Goal: Check status: Check status

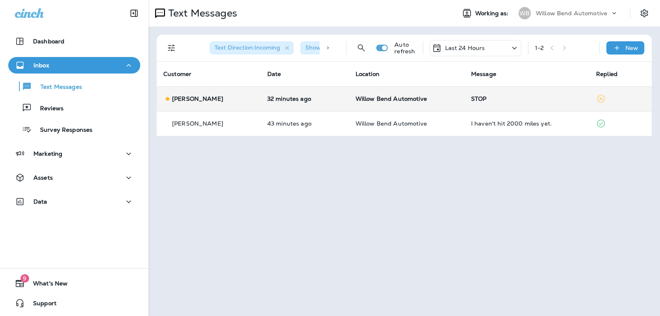
click at [474, 90] on td "STOP" at bounding box center [527, 98] width 125 height 25
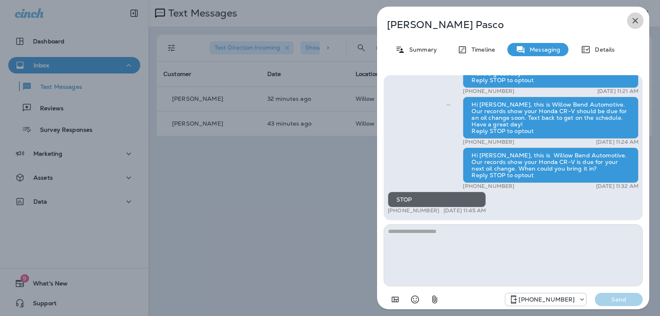
click at [636, 22] on icon "button" at bounding box center [636, 21] width 10 height 10
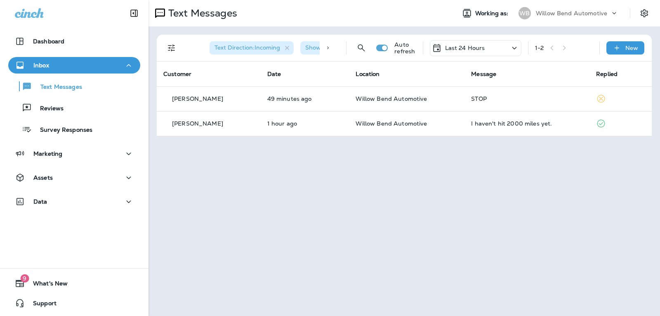
click at [466, 52] on div "Last 24 Hours" at bounding box center [458, 48] width 53 height 10
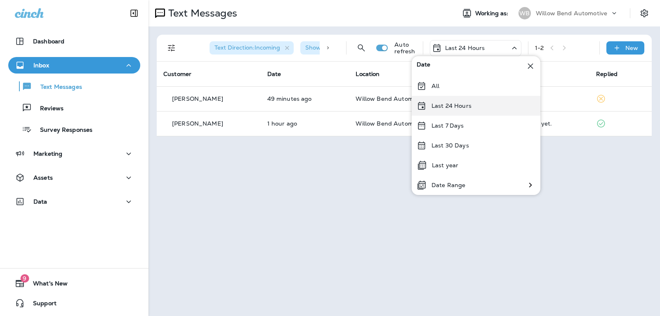
click at [467, 106] on p "Last 24 Hours" at bounding box center [452, 105] width 40 height 7
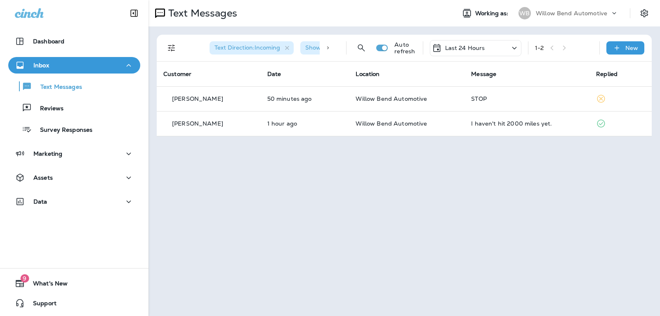
click at [482, 46] on p "Last 24 Hours" at bounding box center [465, 48] width 40 height 7
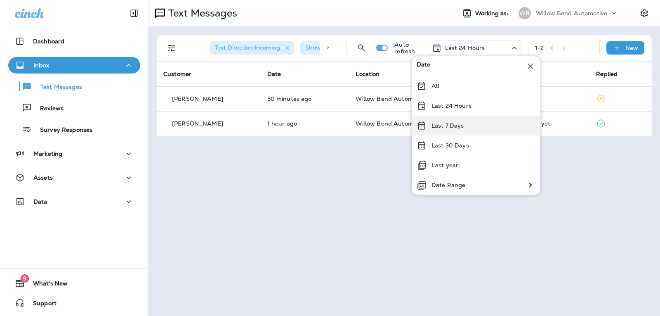
click at [449, 129] on div "Last 7 Days" at bounding box center [476, 126] width 129 height 20
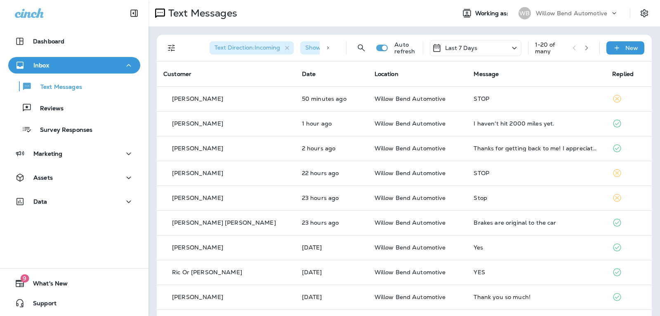
click at [483, 45] on div "Last 7 Days" at bounding box center [476, 48] width 92 height 16
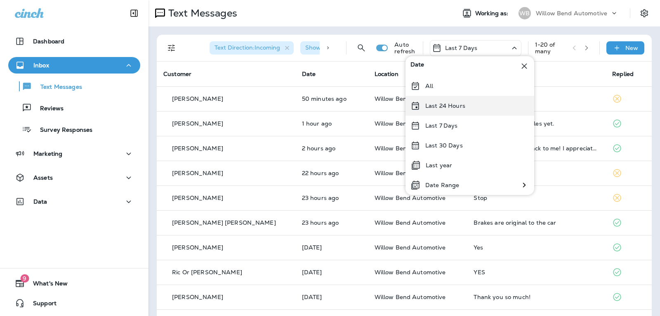
click at [478, 104] on div "Last 24 Hours" at bounding box center [470, 106] width 129 height 20
